Goal: Task Accomplishment & Management: Use online tool/utility

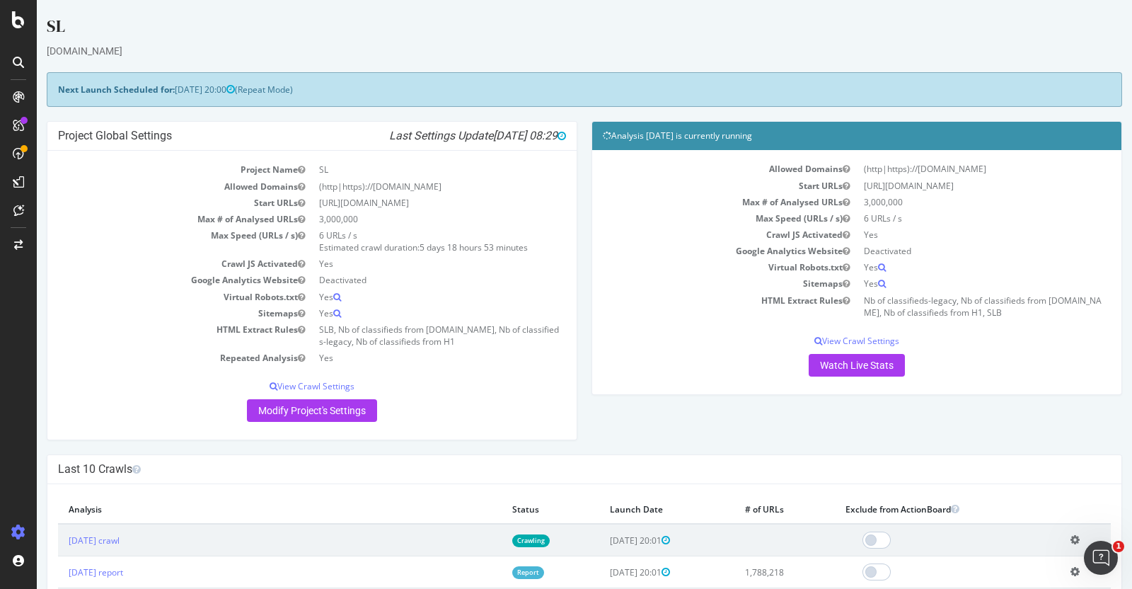
scroll to position [124, 0]
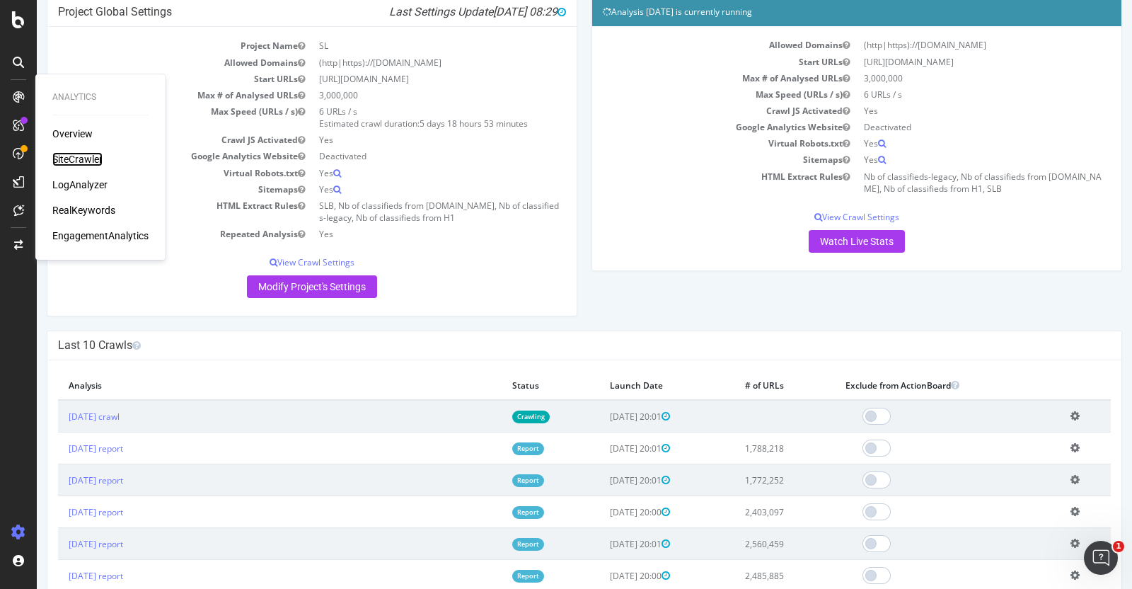
click at [71, 159] on div "SiteCrawler" at bounding box center [77, 159] width 50 height 14
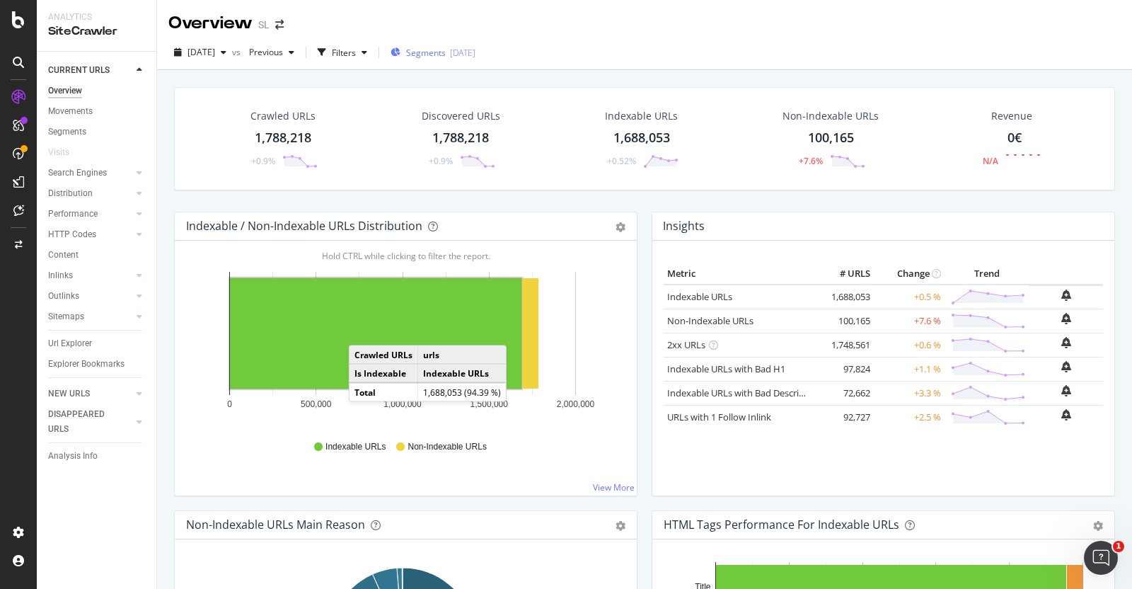
click at [463, 58] on div "Segments [DATE]" at bounding box center [433, 52] width 85 height 21
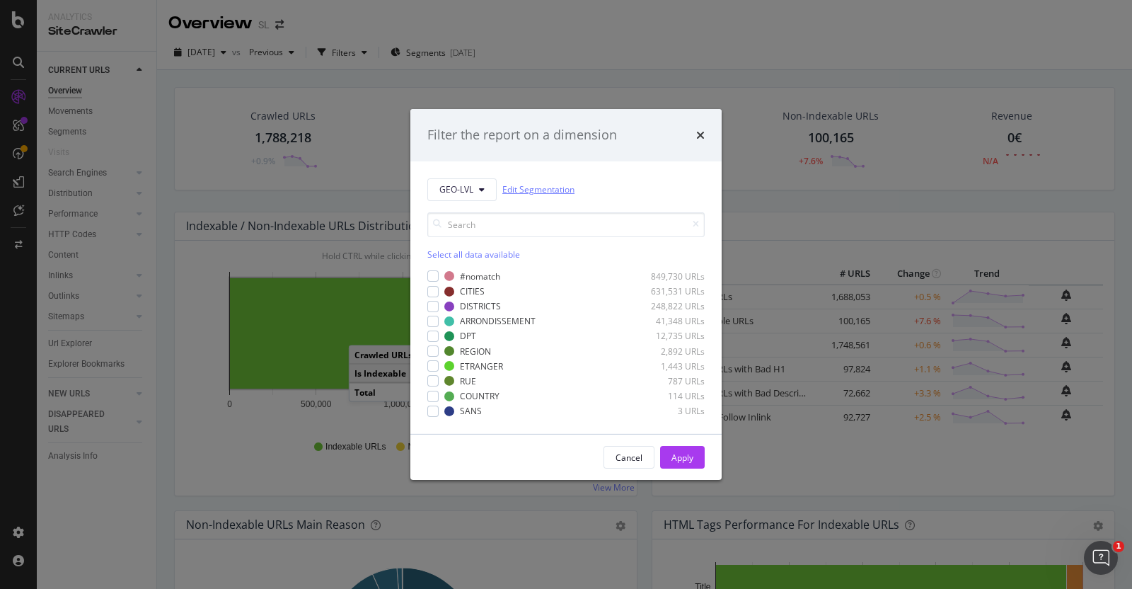
click at [526, 192] on link "Edit Segmentation" at bounding box center [538, 189] width 72 height 15
click at [701, 134] on icon "times" at bounding box center [700, 134] width 8 height 11
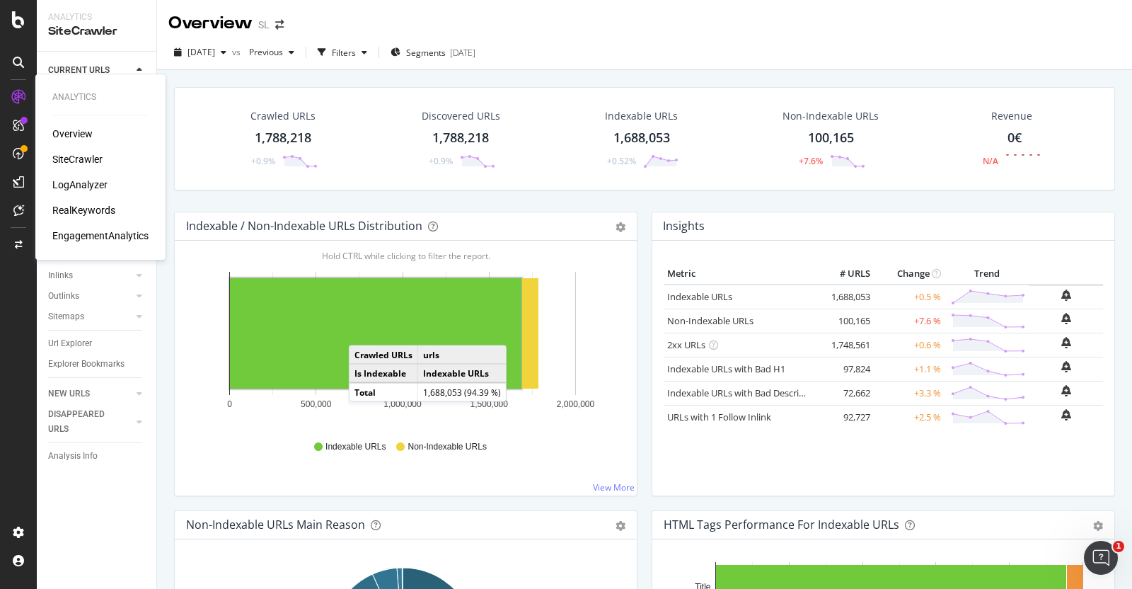
click at [67, 181] on div "LogAnalyzer" at bounding box center [79, 185] width 55 height 14
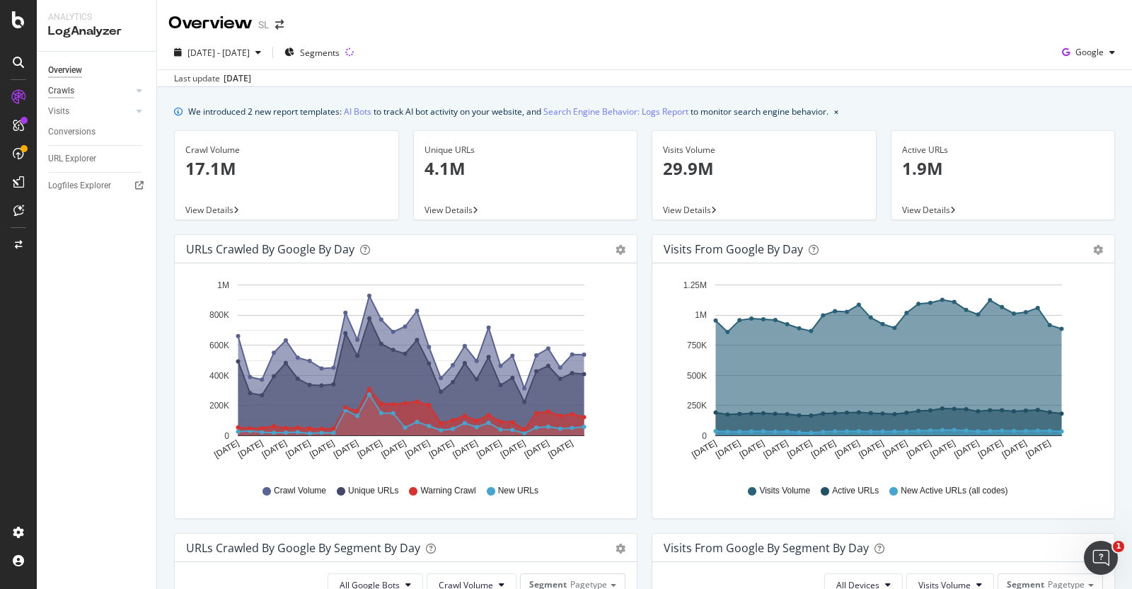
click at [59, 88] on div "Crawls" at bounding box center [61, 90] width 26 height 15
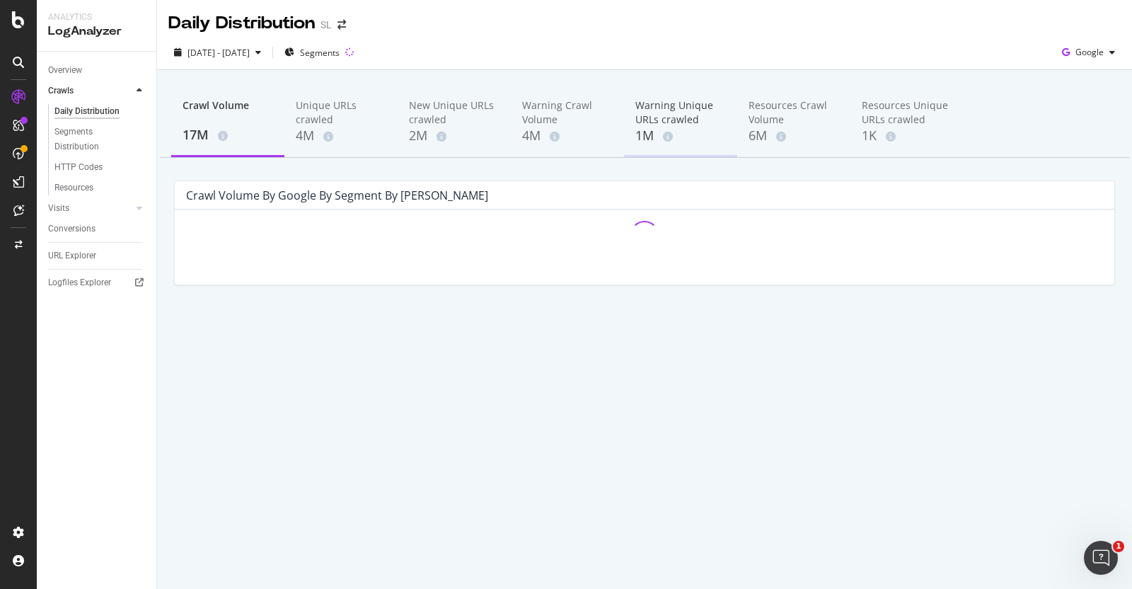
click at [667, 113] on div "Warning Unique URLs crawled" at bounding box center [680, 112] width 91 height 28
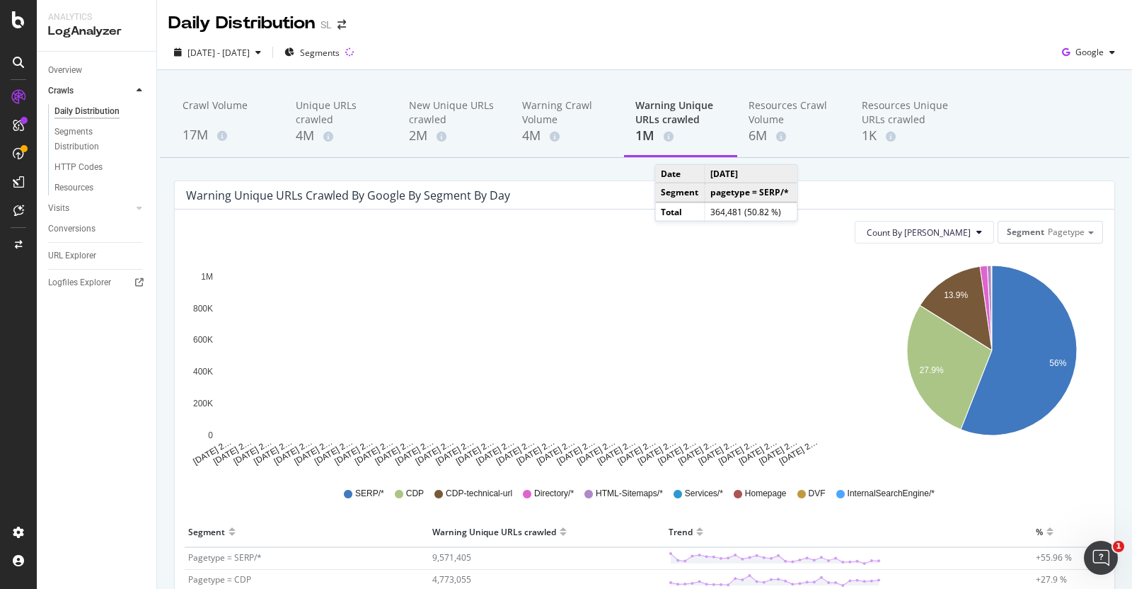
scroll to position [103, 0]
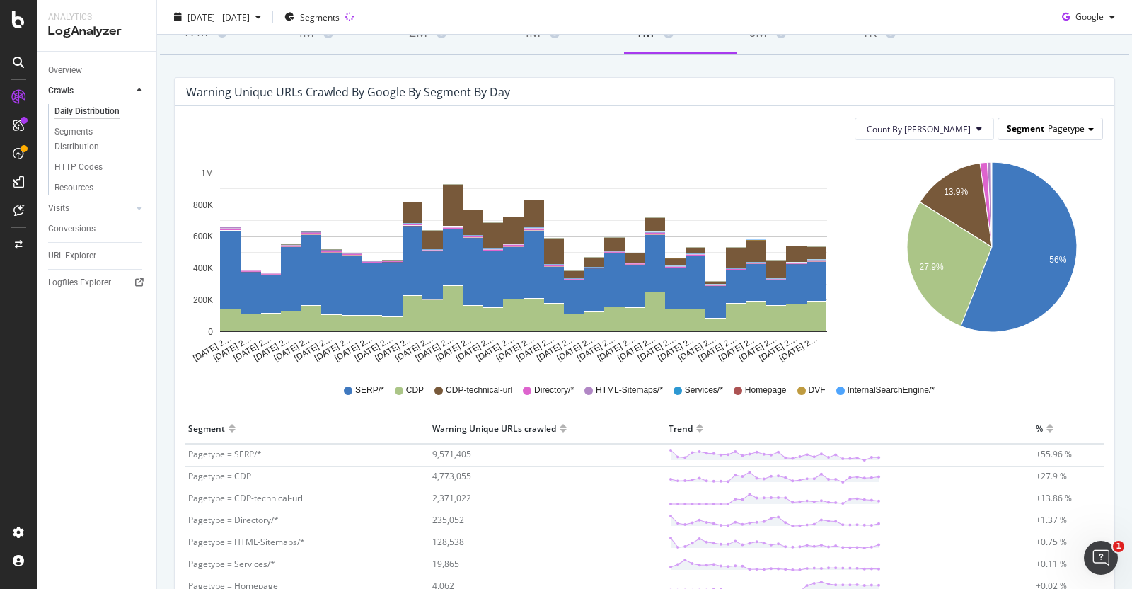
click at [1034, 128] on div "Segment Pagetype" at bounding box center [1050, 128] width 104 height 21
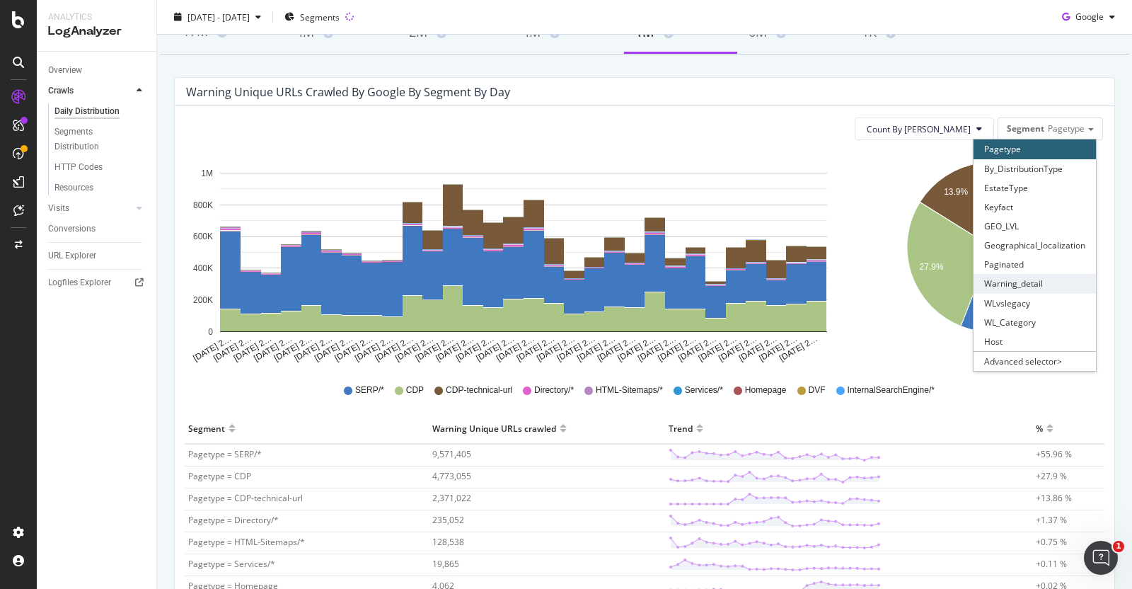
click at [1009, 280] on div "Warning_detail" at bounding box center [1035, 283] width 122 height 19
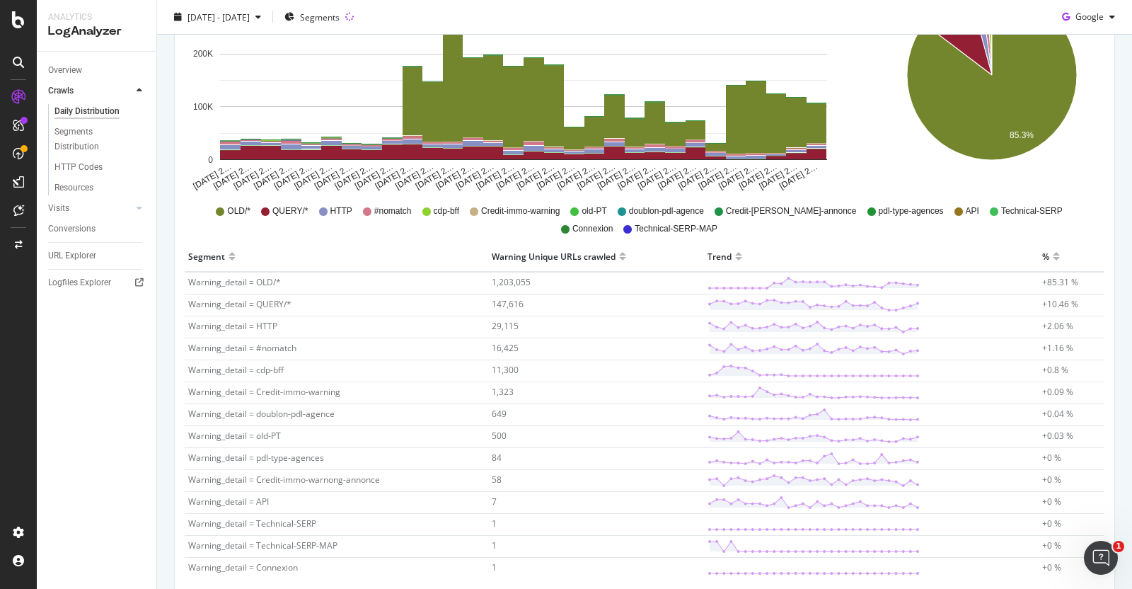
scroll to position [279, 0]
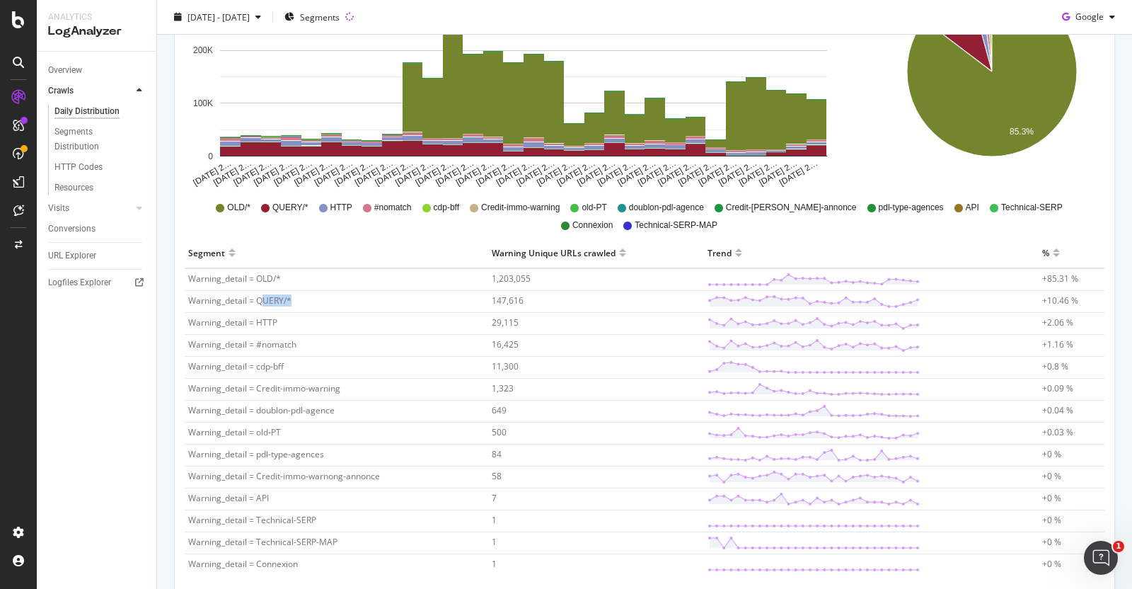
drag, startPoint x: 262, startPoint y: 296, endPoint x: 335, endPoint y: 299, distance: 73.6
click at [335, 299] on td "Warning_detail = QUERY/*" at bounding box center [337, 302] width 304 height 22
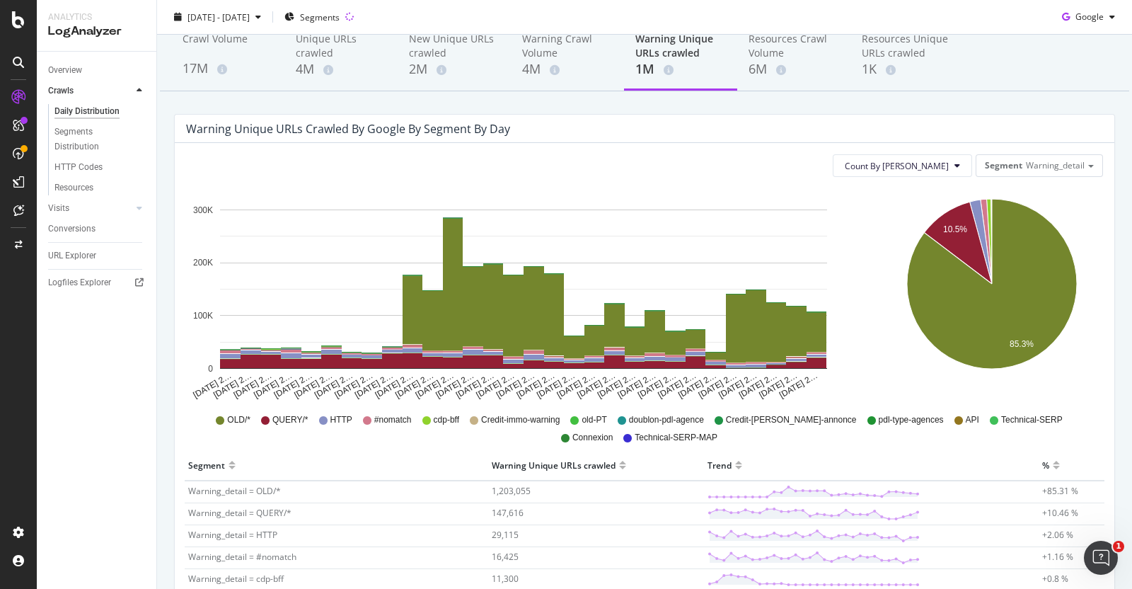
scroll to position [64, 0]
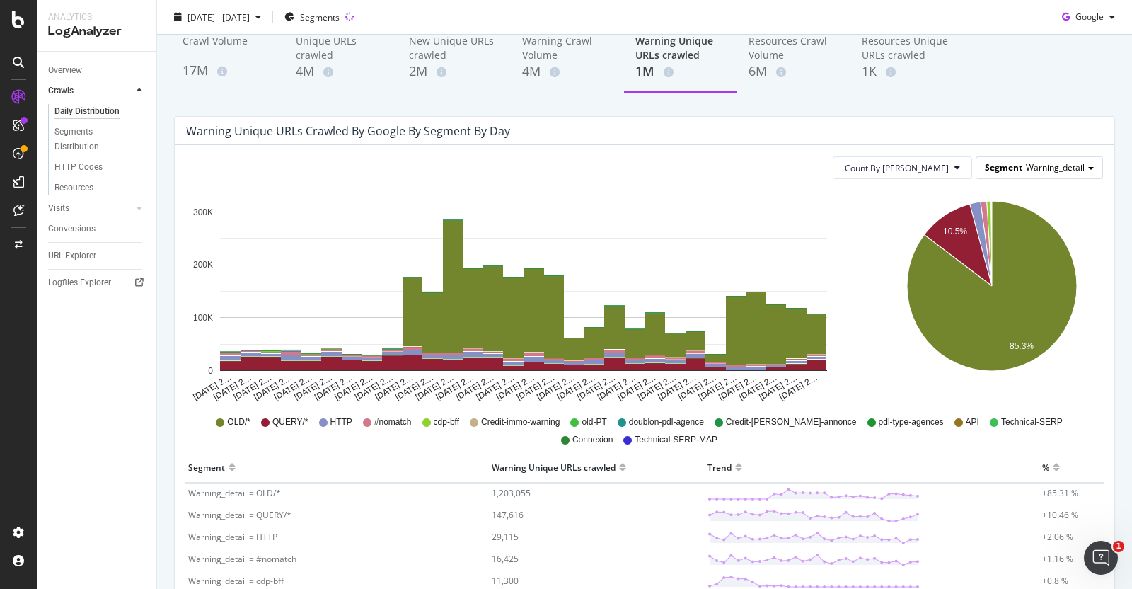
click at [1033, 164] on span "Warning_detail" at bounding box center [1055, 167] width 59 height 12
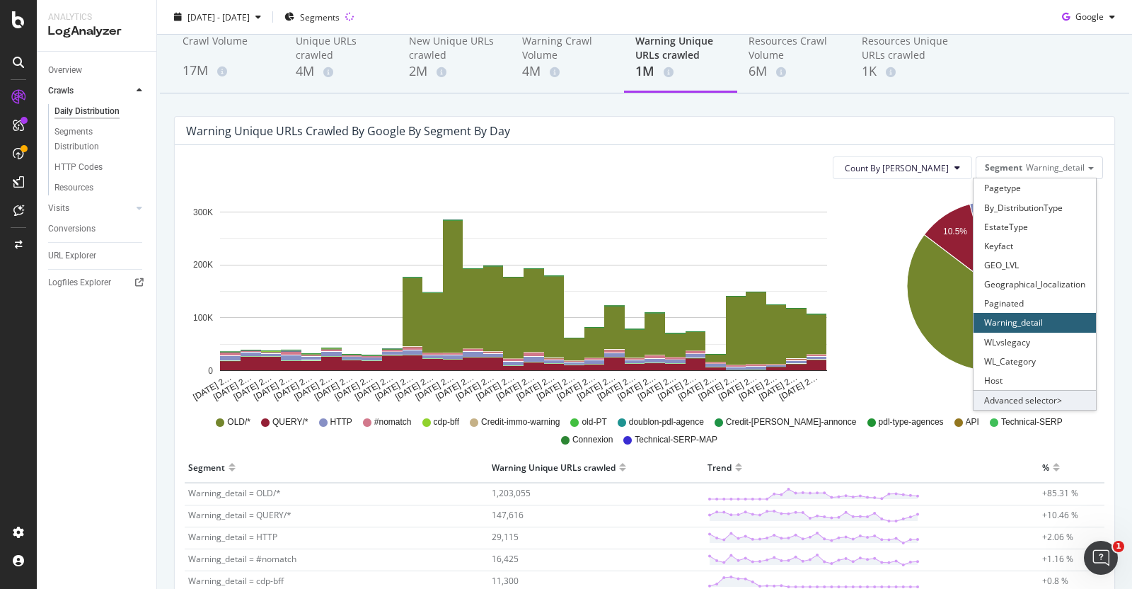
click at [1021, 403] on div "Advanced selector >" at bounding box center [1035, 400] width 122 height 20
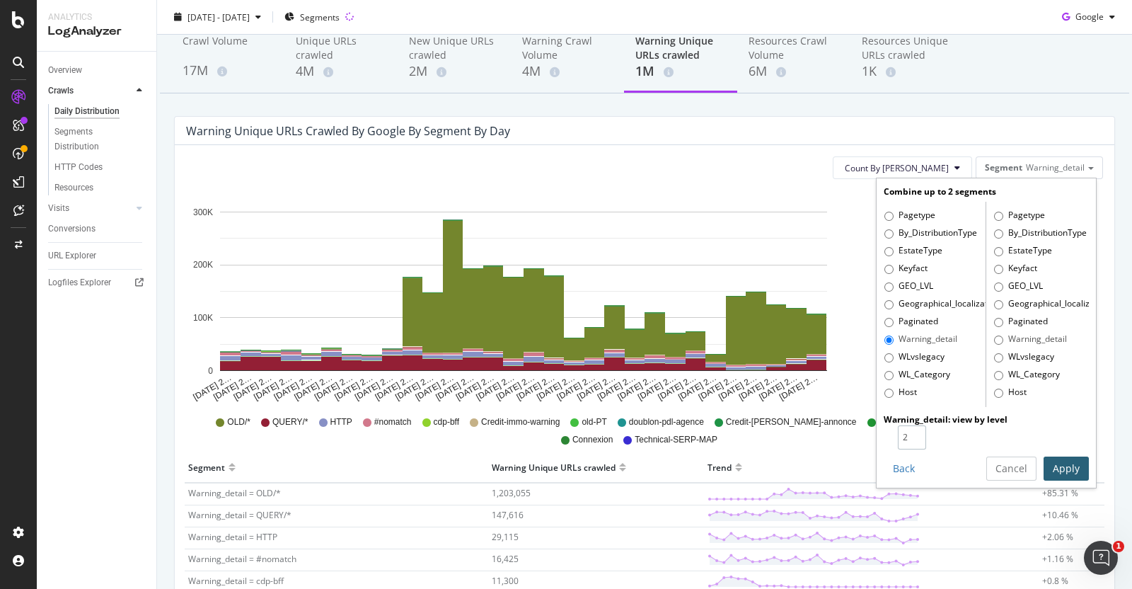
type input "2"
click at [901, 434] on input "2" at bounding box center [912, 437] width 28 height 24
click at [1059, 468] on button "Apply" at bounding box center [1066, 468] width 45 height 24
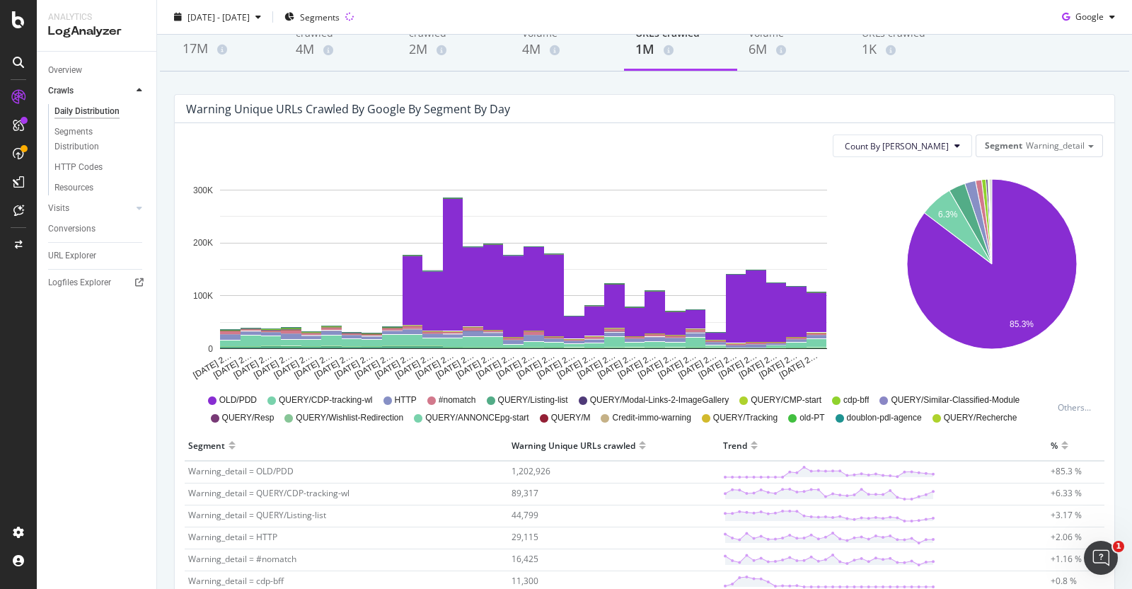
scroll to position [0, 0]
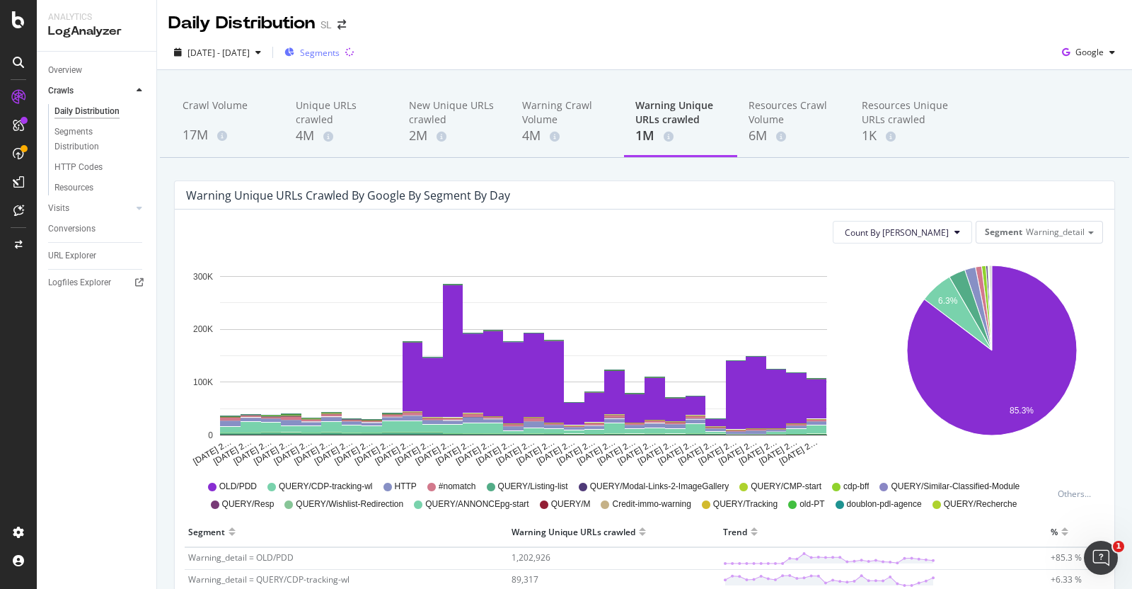
click at [338, 57] on span "Segments" at bounding box center [320, 53] width 40 height 12
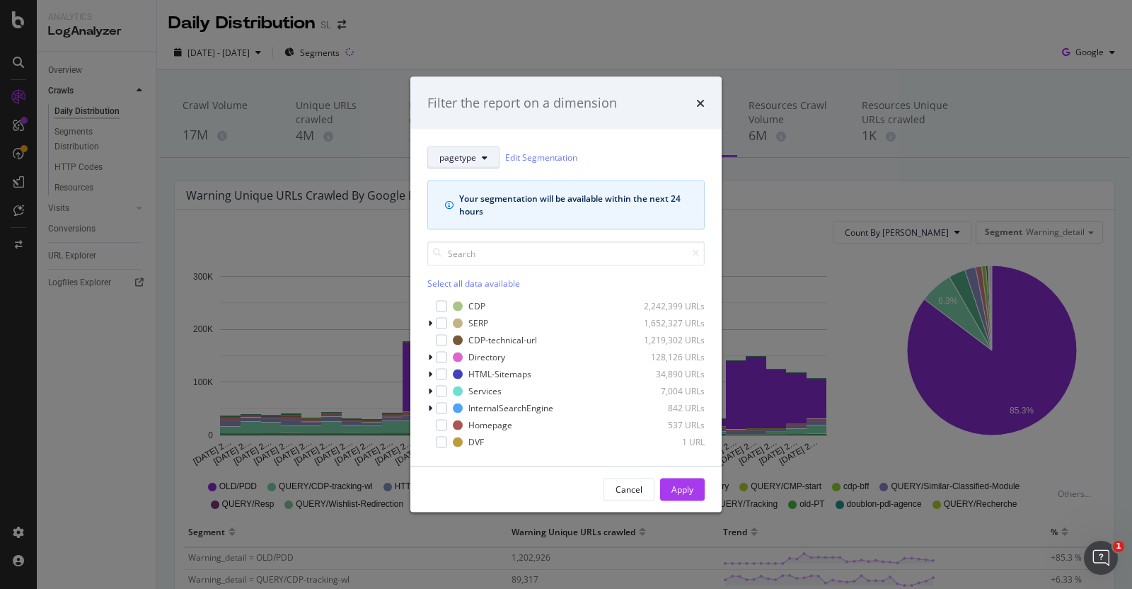
click at [483, 154] on icon "modal" at bounding box center [485, 157] width 6 height 8
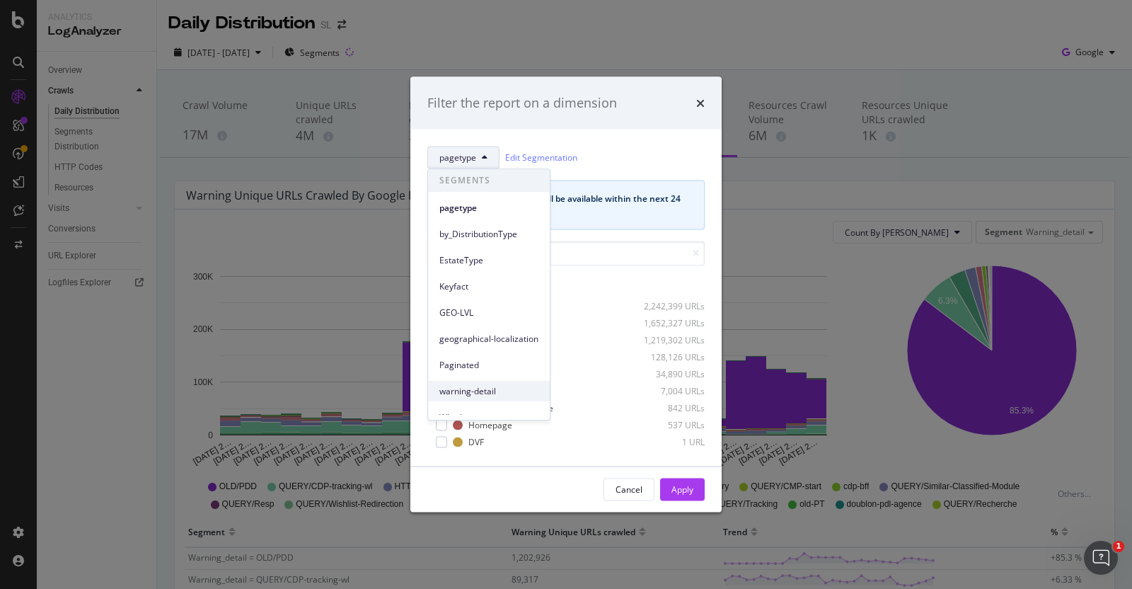
click at [485, 391] on span "warning-detail" at bounding box center [488, 391] width 99 height 13
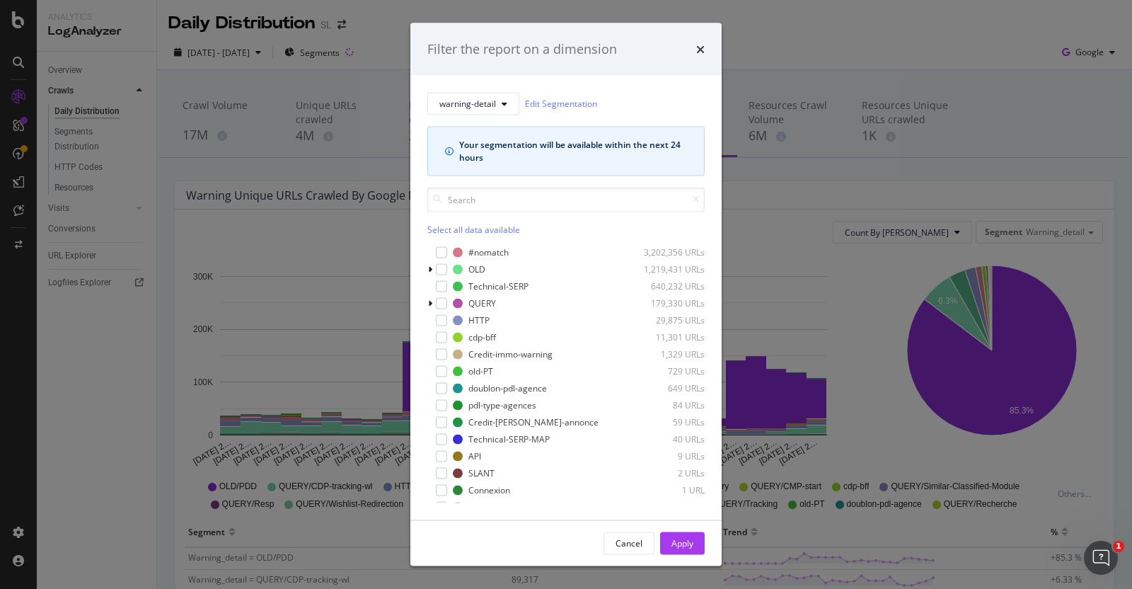
click at [442, 229] on div "Select all data available" at bounding box center [565, 229] width 277 height 12
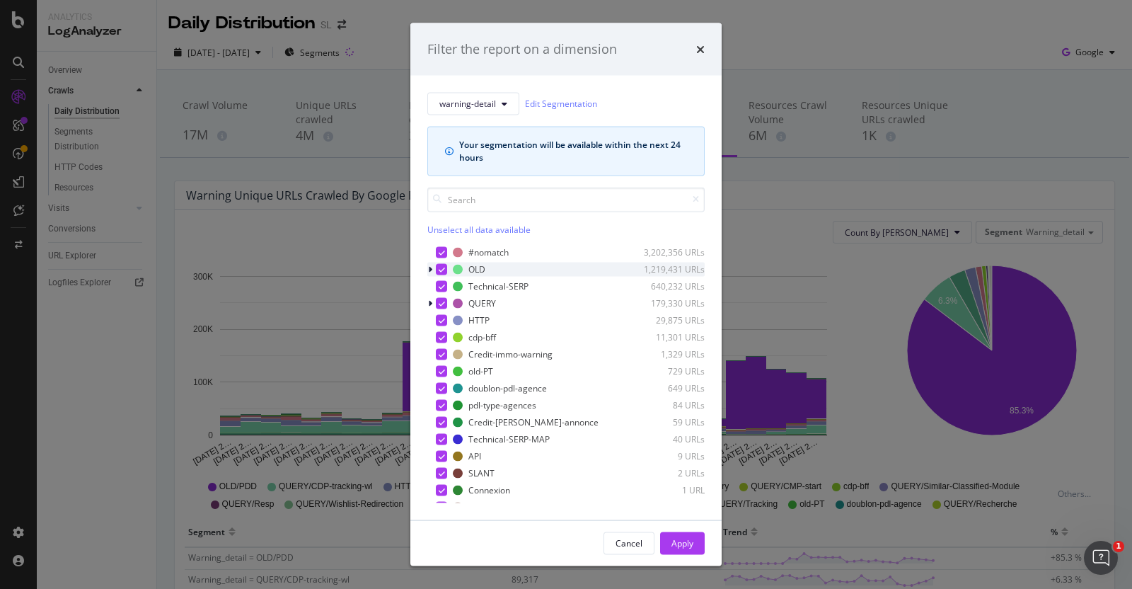
click at [444, 268] on icon "modal" at bounding box center [442, 268] width 6 height 7
click at [442, 250] on icon "modal" at bounding box center [442, 251] width 6 height 7
click at [684, 541] on div "Apply" at bounding box center [683, 543] width 22 height 12
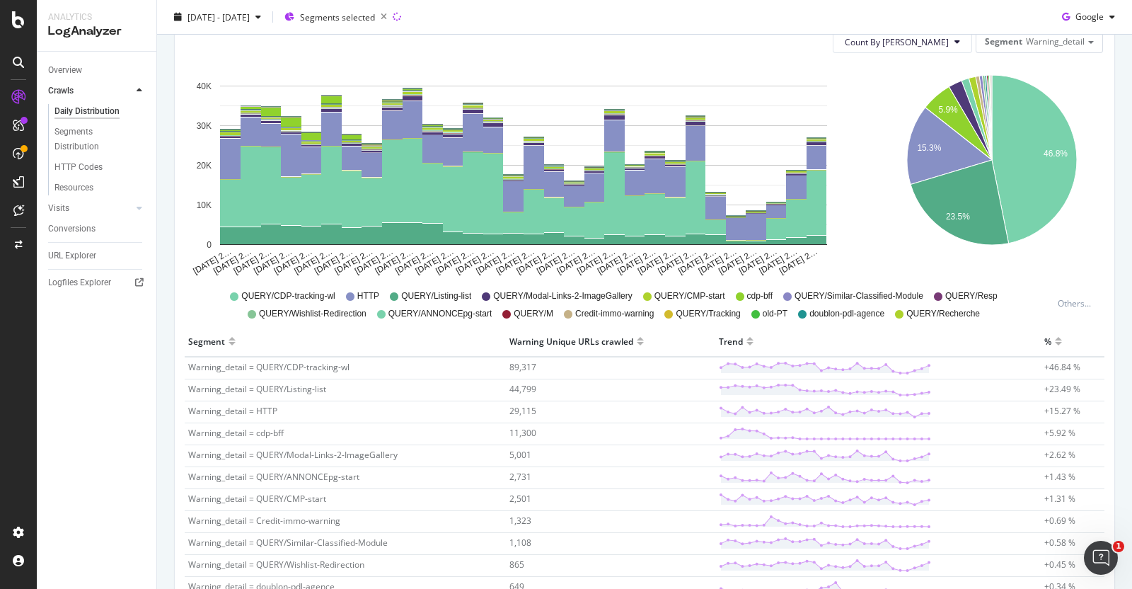
scroll to position [330, 0]
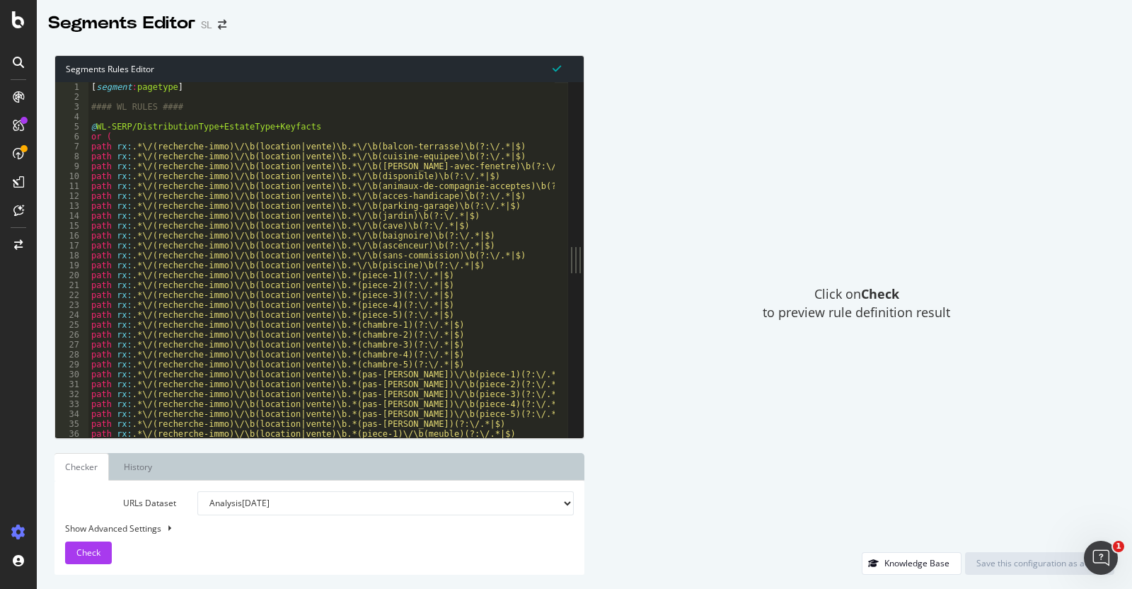
drag, startPoint x: 367, startPoint y: 259, endPoint x: 977, endPoint y: 226, distance: 611.5
click at [977, 226] on div "Segments Rules Editor 1 2 3 4 5 6 7 8 9 10 11 12 13 14 15 16 17 18 19 20 21 22 …" at bounding box center [584, 315] width 1095 height 548
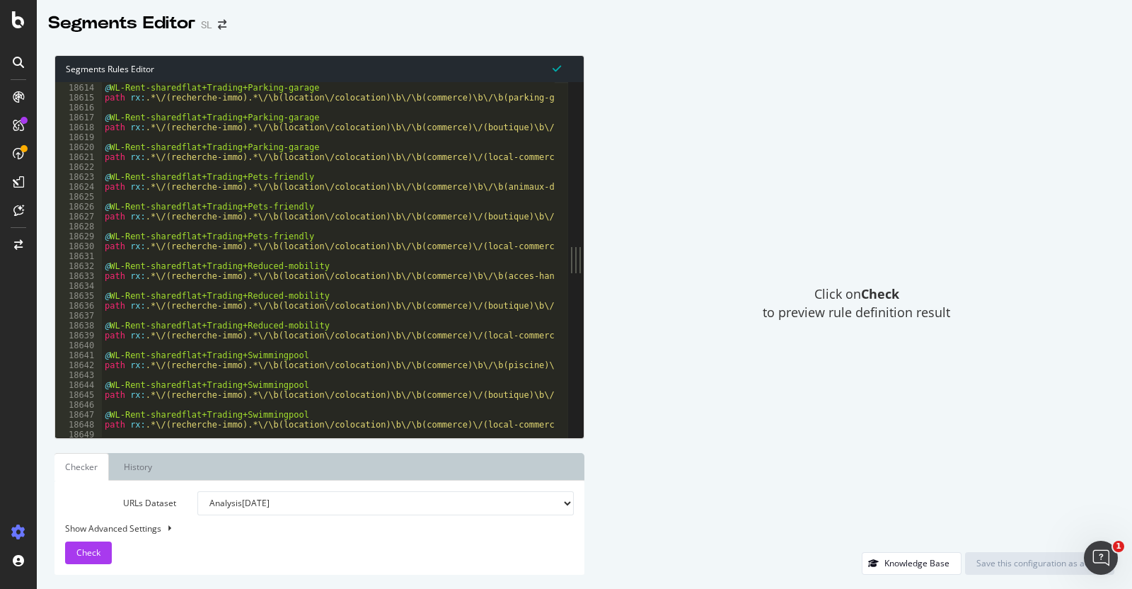
scroll to position [22466, 0]
click at [408, 230] on div "@ WL-Rent-sharedflat+Trading+Parking-garage path rx : .*\/(recherche-immo).*\/\…" at bounding box center [910, 254] width 1616 height 362
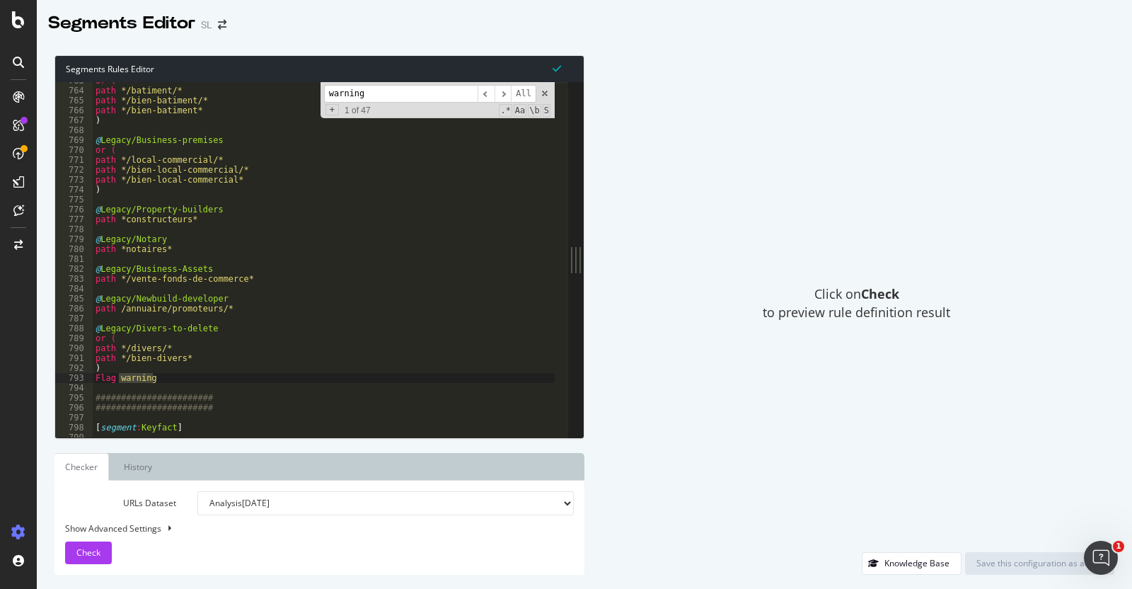
scroll to position [925, 0]
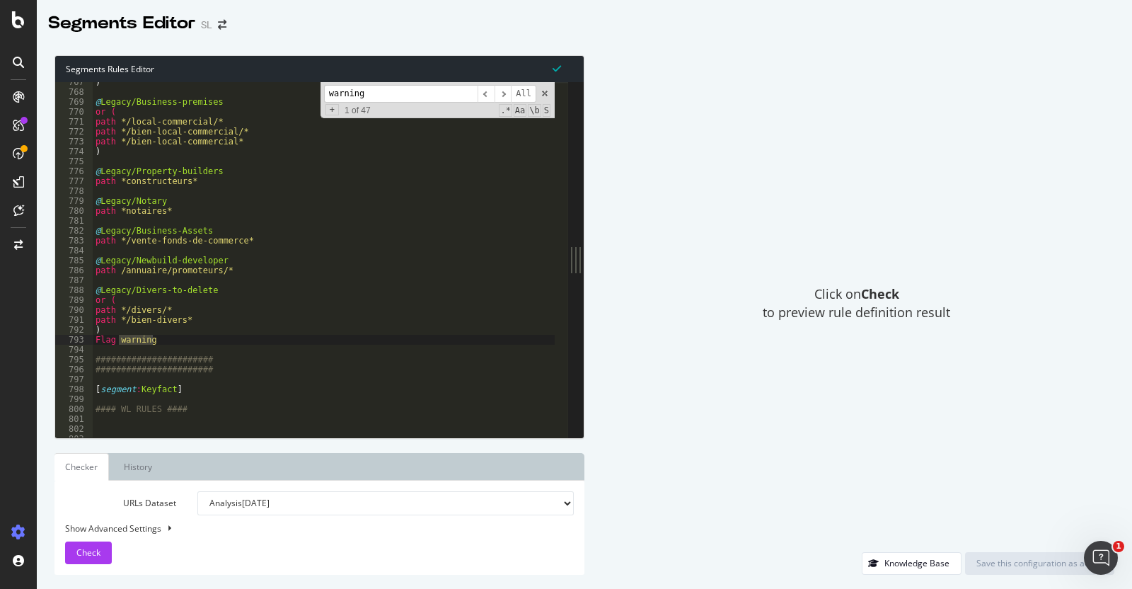
click at [428, 96] on input "warning" at bounding box center [401, 94] width 154 height 18
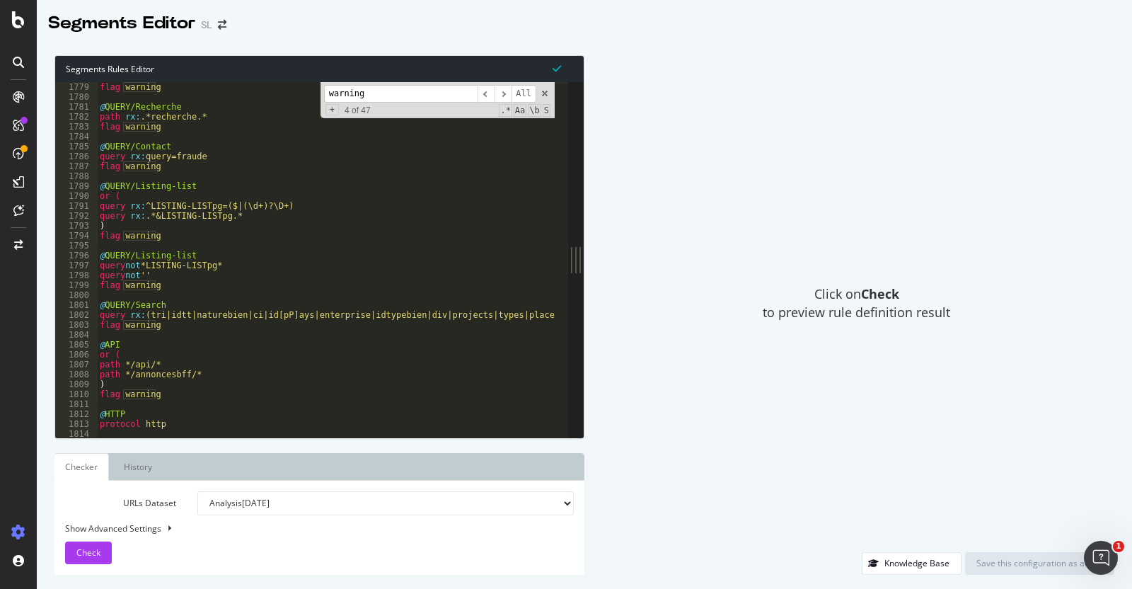
scroll to position [2145, 0]
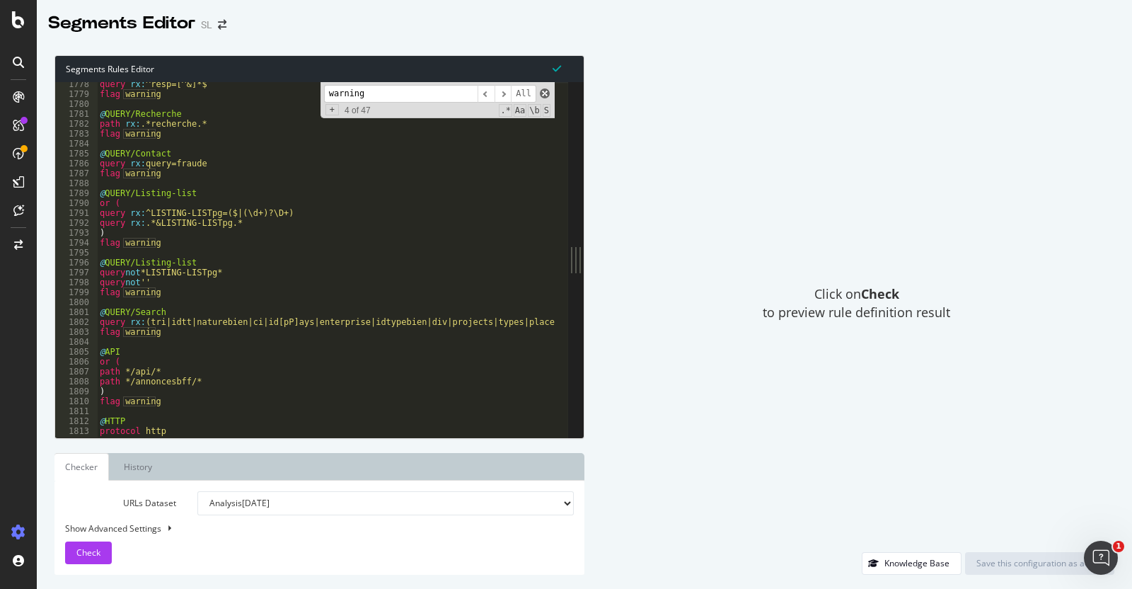
type input "warning"
click at [544, 93] on span at bounding box center [545, 93] width 10 height 10
type textarea "[segment:warning-detail]"
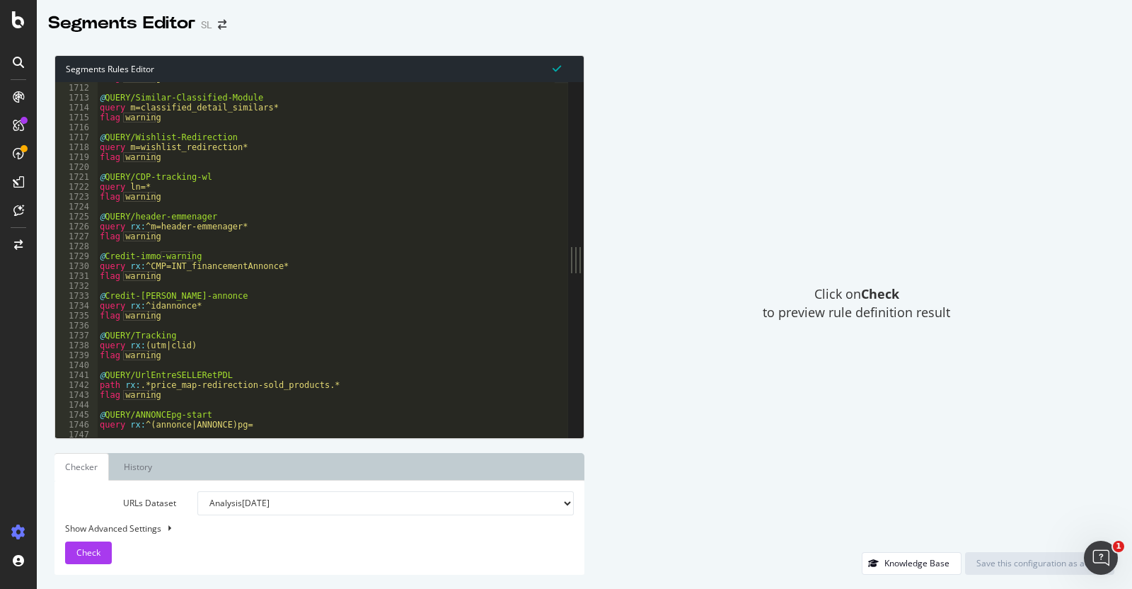
scroll to position [2065, 0]
click at [85, 555] on span "Check" at bounding box center [88, 552] width 24 height 12
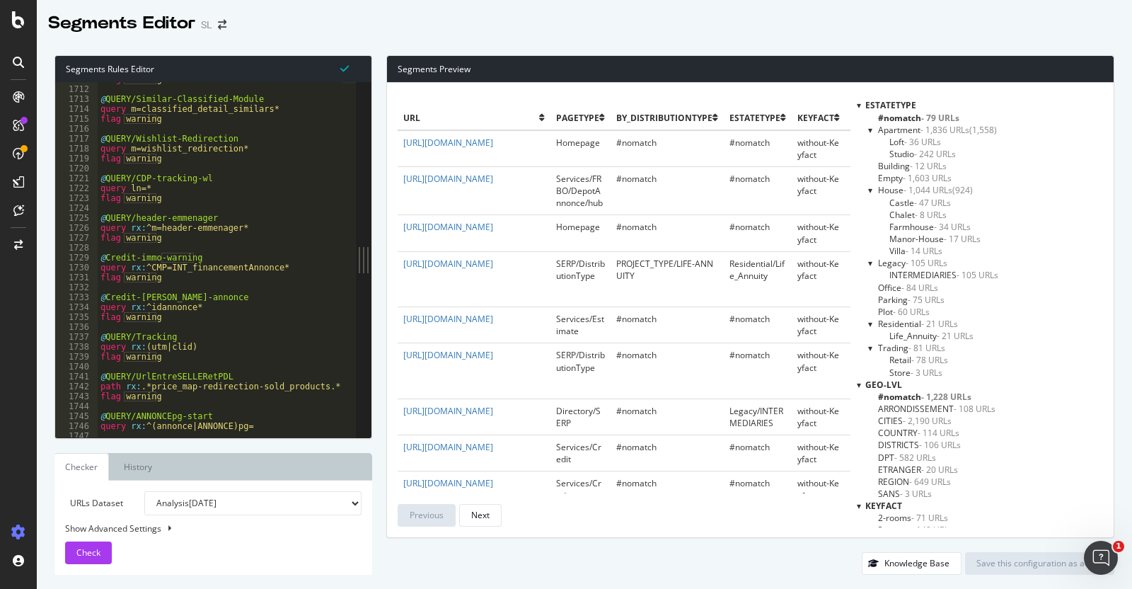
click at [363, 252] on div at bounding box center [363, 260] width 1 height 26
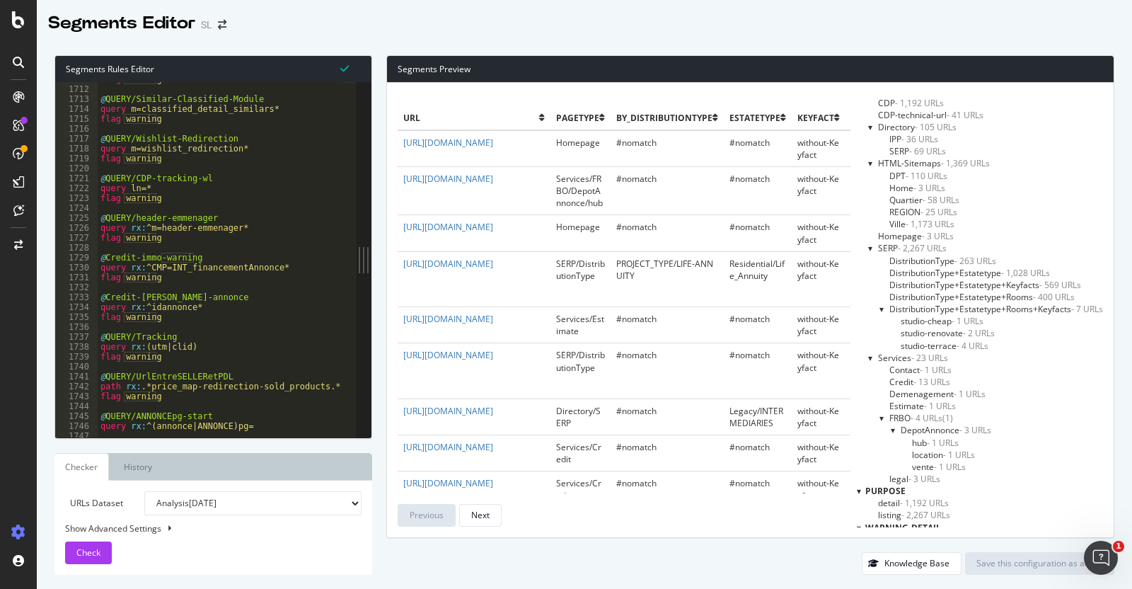
scroll to position [1780, 0]
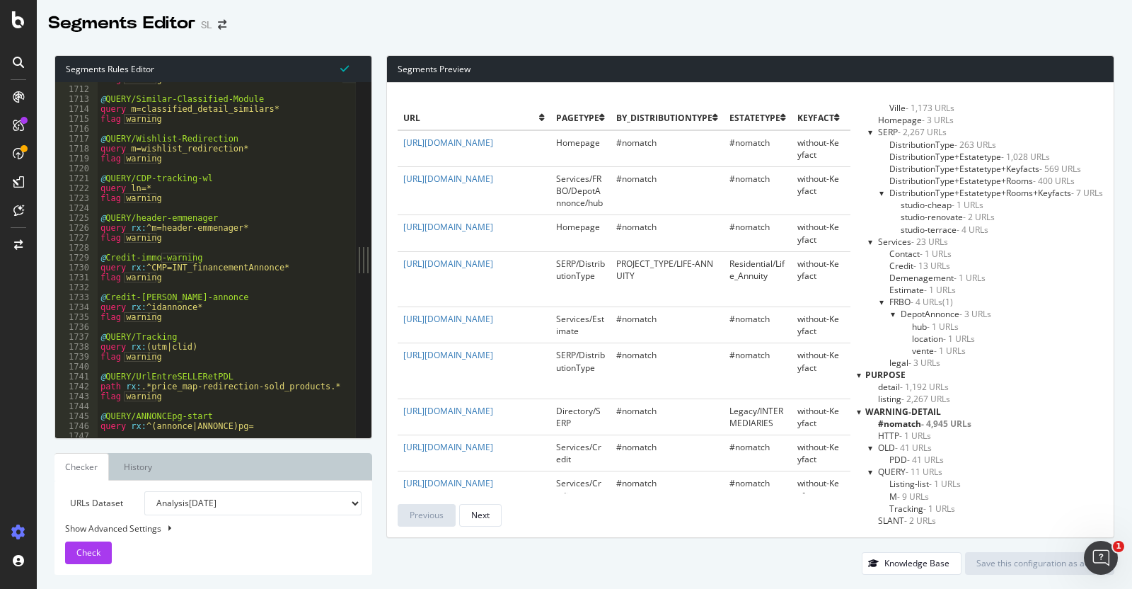
click at [180, 497] on select "Analysis 2025 Aug. 29th Analysis 2025 Aug. 22nd Analysis 2025 Aug. 15th Analysi…" at bounding box center [252, 503] width 217 height 24
click at [149, 540] on div "URLs Dataset Analysis 2025 Aug. 29th Analysis 2025 Aug. 22nd Analysis 2025 Aug.…" at bounding box center [213, 527] width 296 height 73
click at [140, 526] on div "Show Advanced Settings" at bounding box center [202, 528] width 296 height 12
select select "5000"
select select "100"
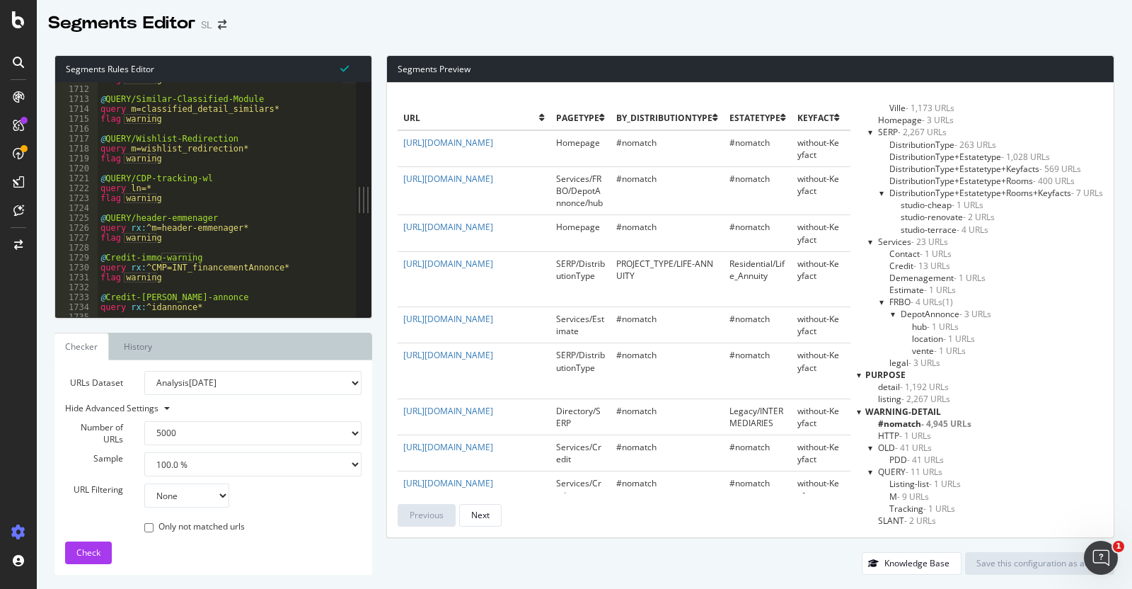
click at [188, 384] on select "Analysis 2025 Aug. 29th Analysis 2025 Aug. 22nd Analysis 2025 Aug. 15th Analysi…" at bounding box center [252, 383] width 217 height 24
select select "log_analysis:202509"
click at [144, 371] on select "Analysis 2025 Aug. 29th Analysis 2025 Aug. 22nd Analysis 2025 Aug. 15th Analysi…" at bounding box center [252, 383] width 217 height 24
click at [84, 553] on span "Check" at bounding box center [88, 552] width 24 height 12
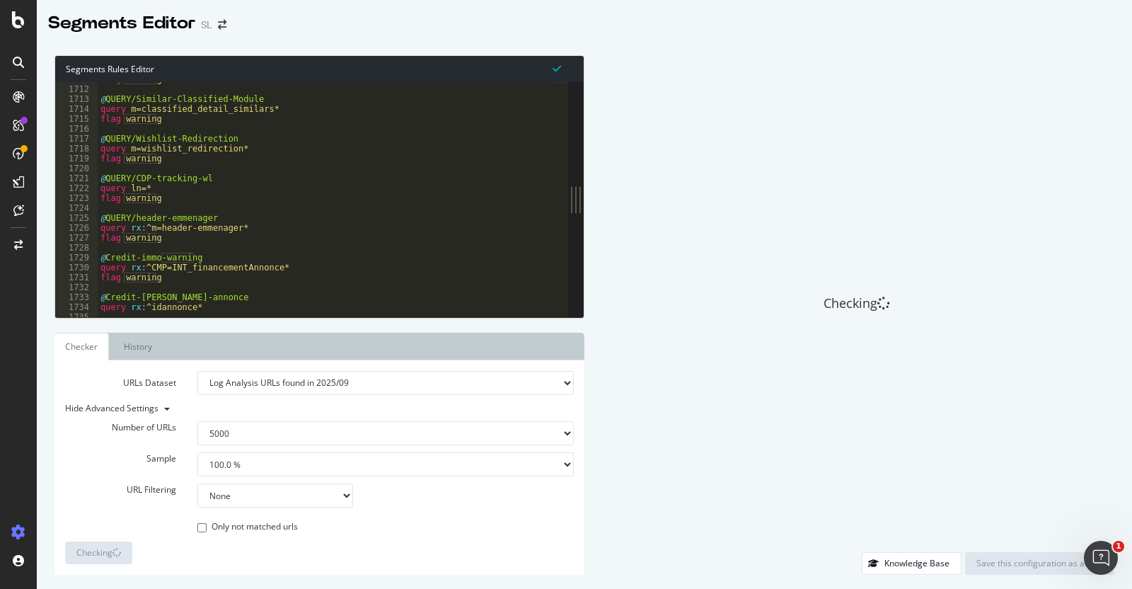
click at [817, 180] on div "Checking" at bounding box center [857, 303] width 516 height 497
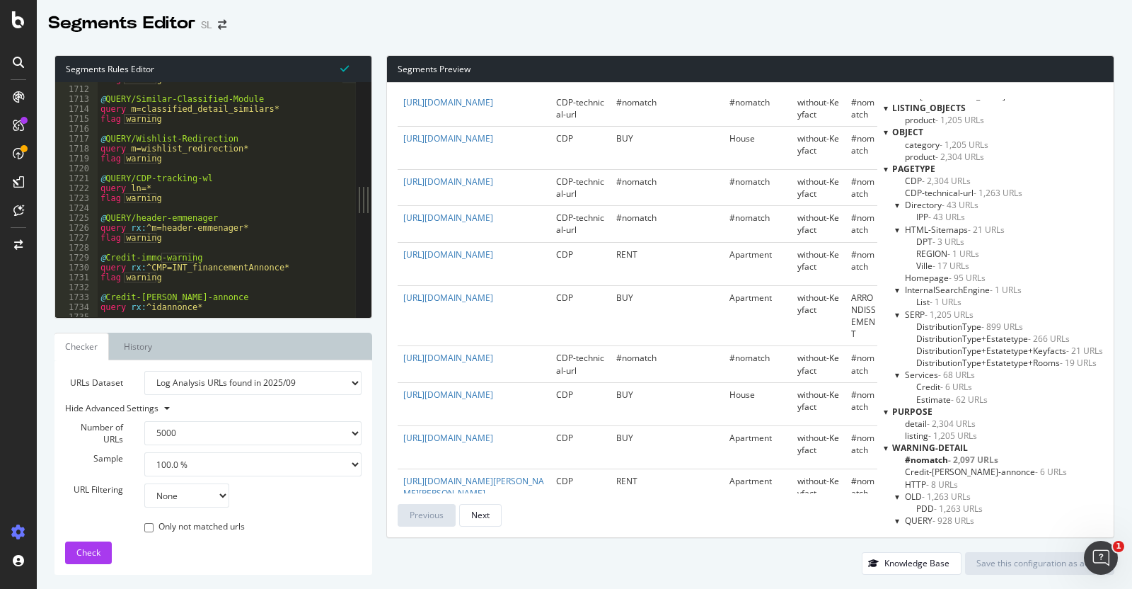
scroll to position [1599, 0]
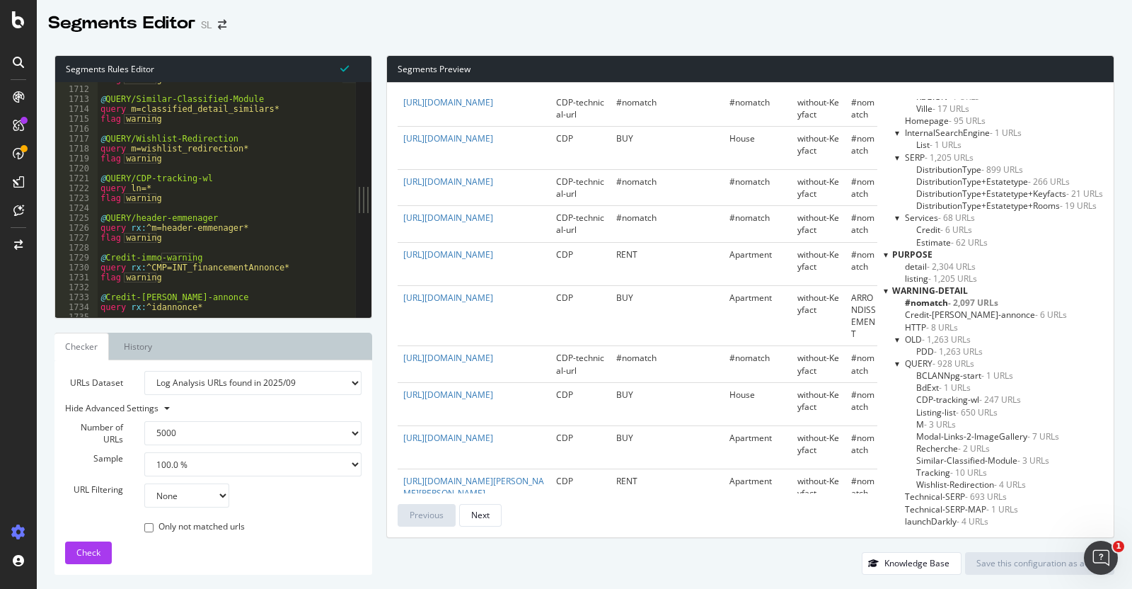
drag, startPoint x: 887, startPoint y: 364, endPoint x: 1042, endPoint y: 483, distance: 195.2
click at [1042, 483] on div "QUERY - 928 URLs BCLANNpg-start - 1 URLs BdExt - 1 URLs CDP-tracking-wl - 247 U…" at bounding box center [999, 424] width 208 height 134
